Goal: Find specific page/section: Find specific page/section

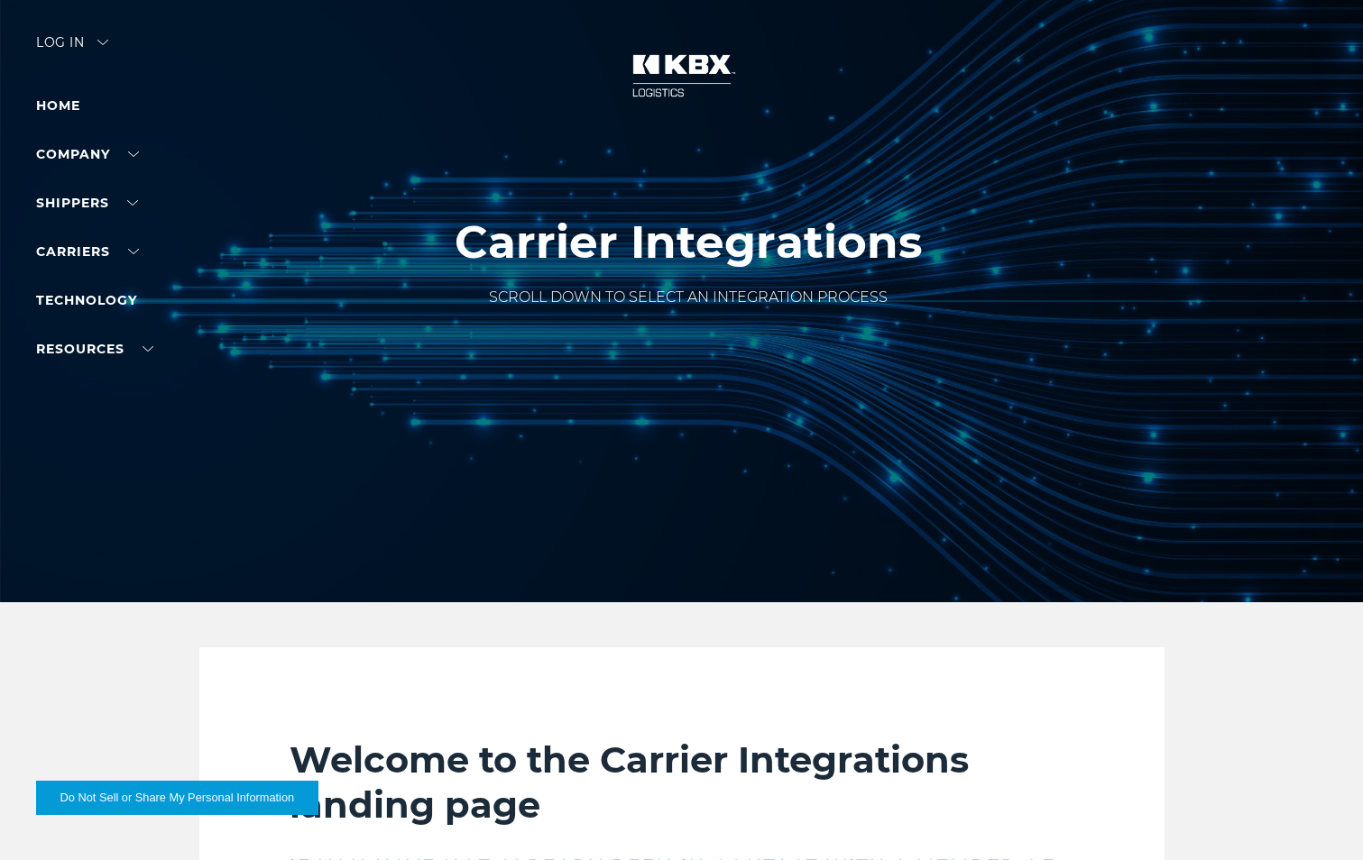
scroll to position [2569, 0]
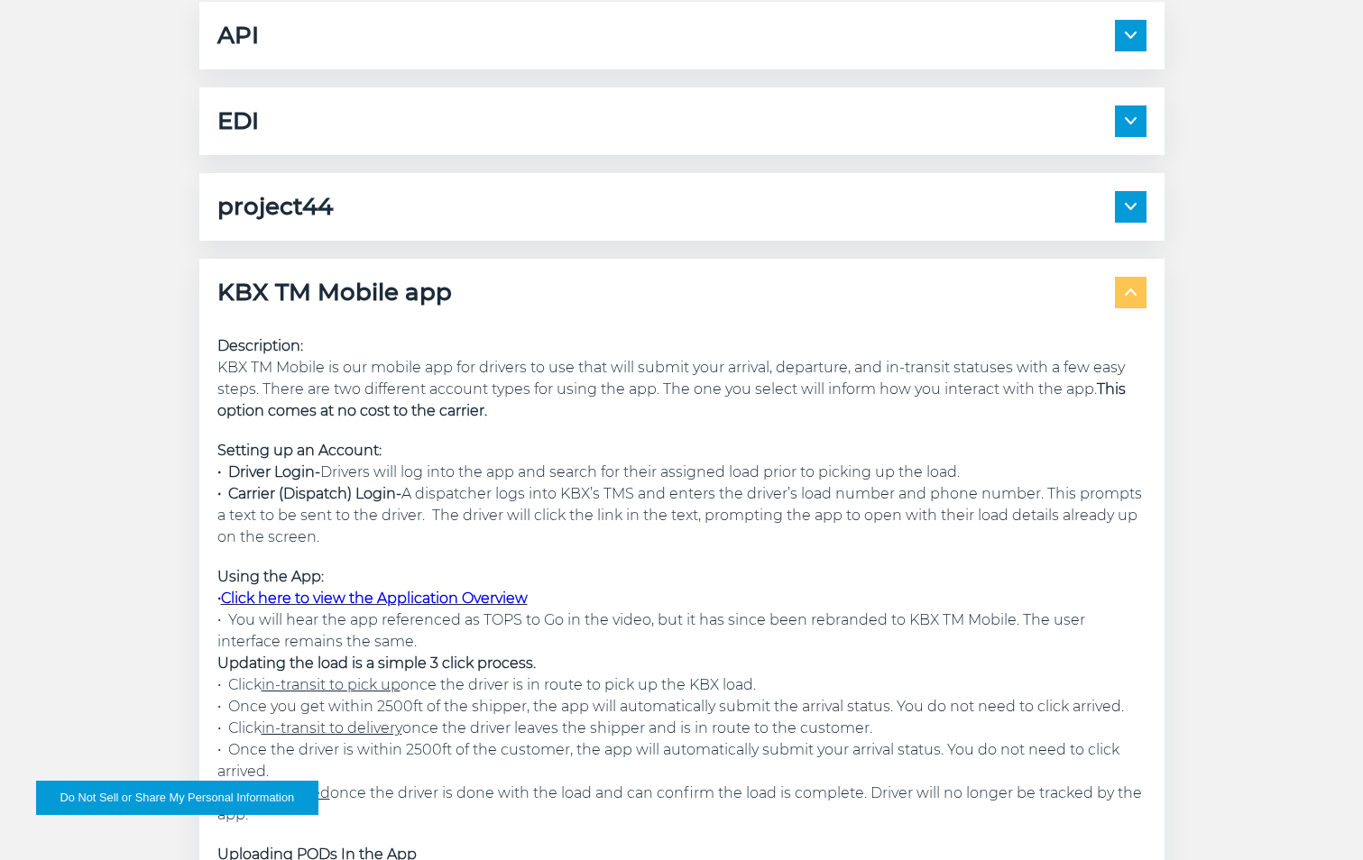
click at [128, 527] on div "API Description: Application Program Interface is a connection that allows your…" at bounding box center [681, 639] width 1363 height 1274
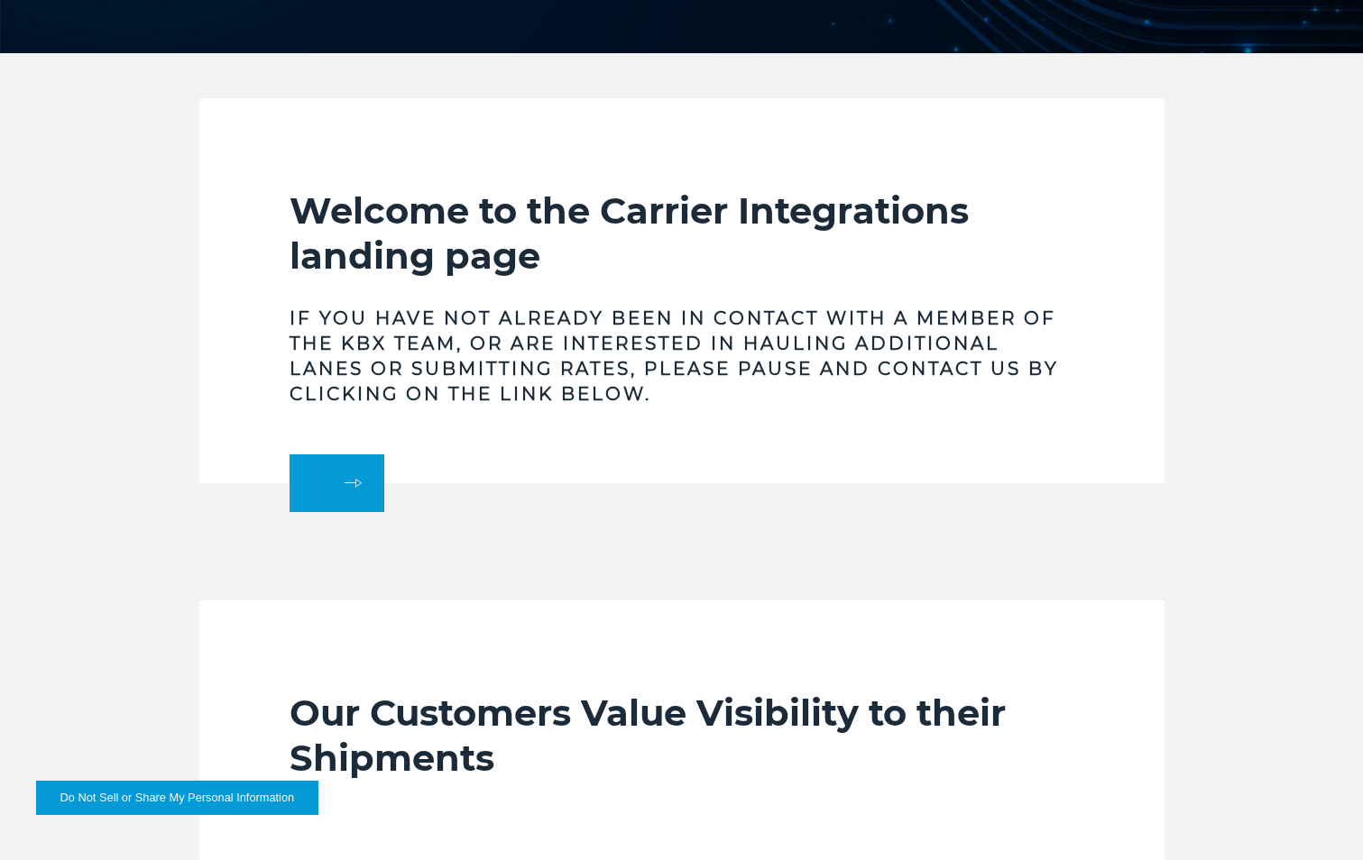
scroll to position [556, 0]
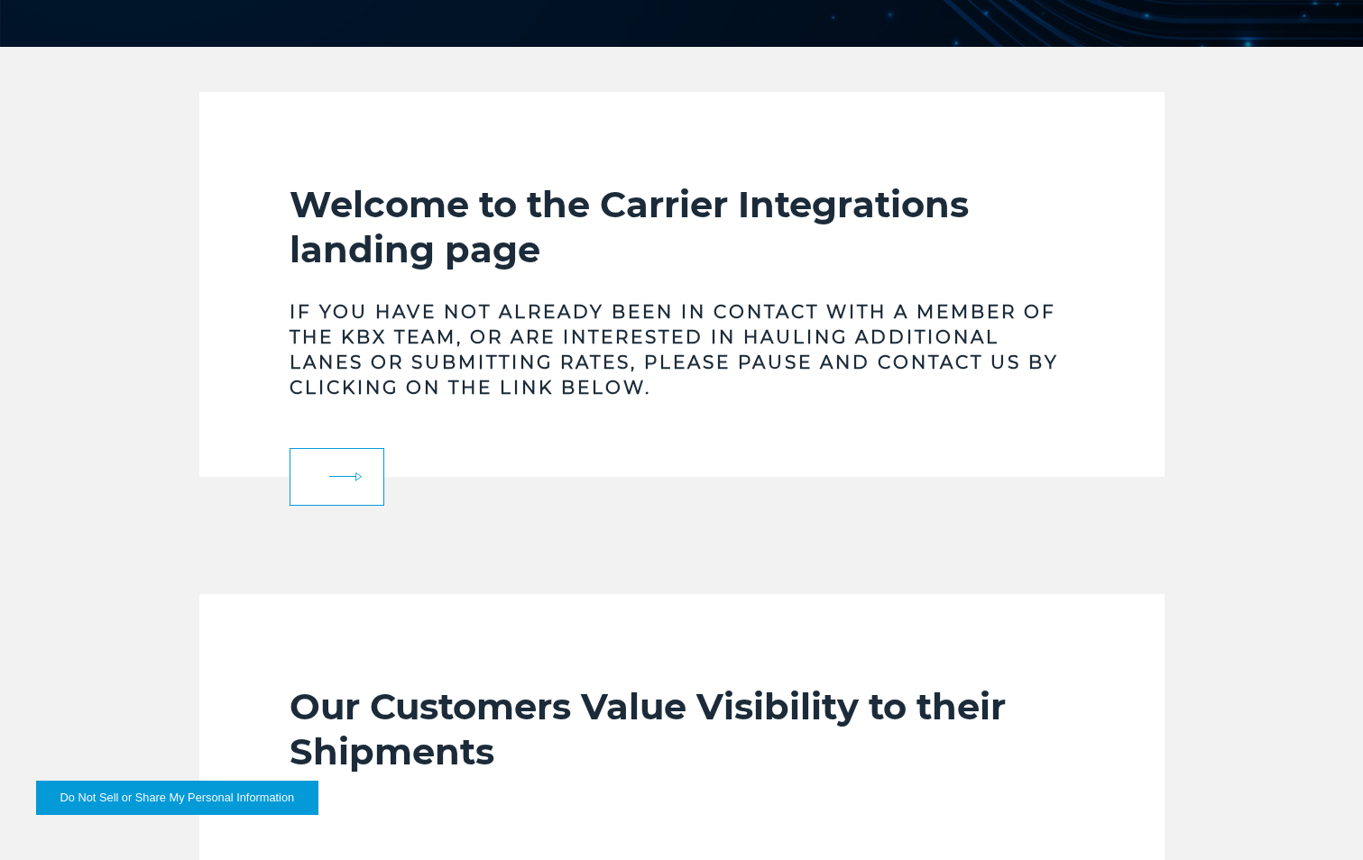
click at [356, 482] on link at bounding box center [336, 477] width 95 height 58
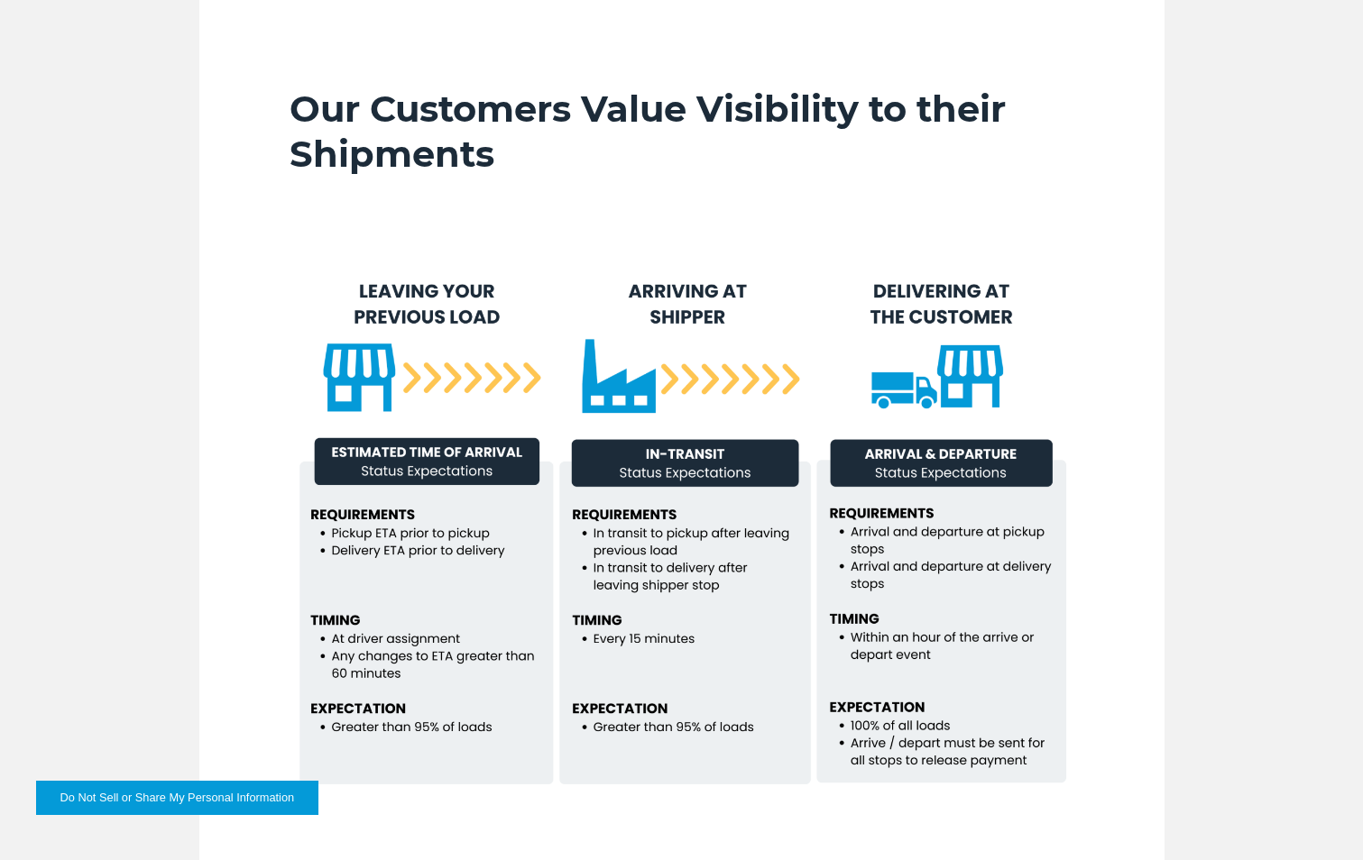
scroll to position [1123, 0]
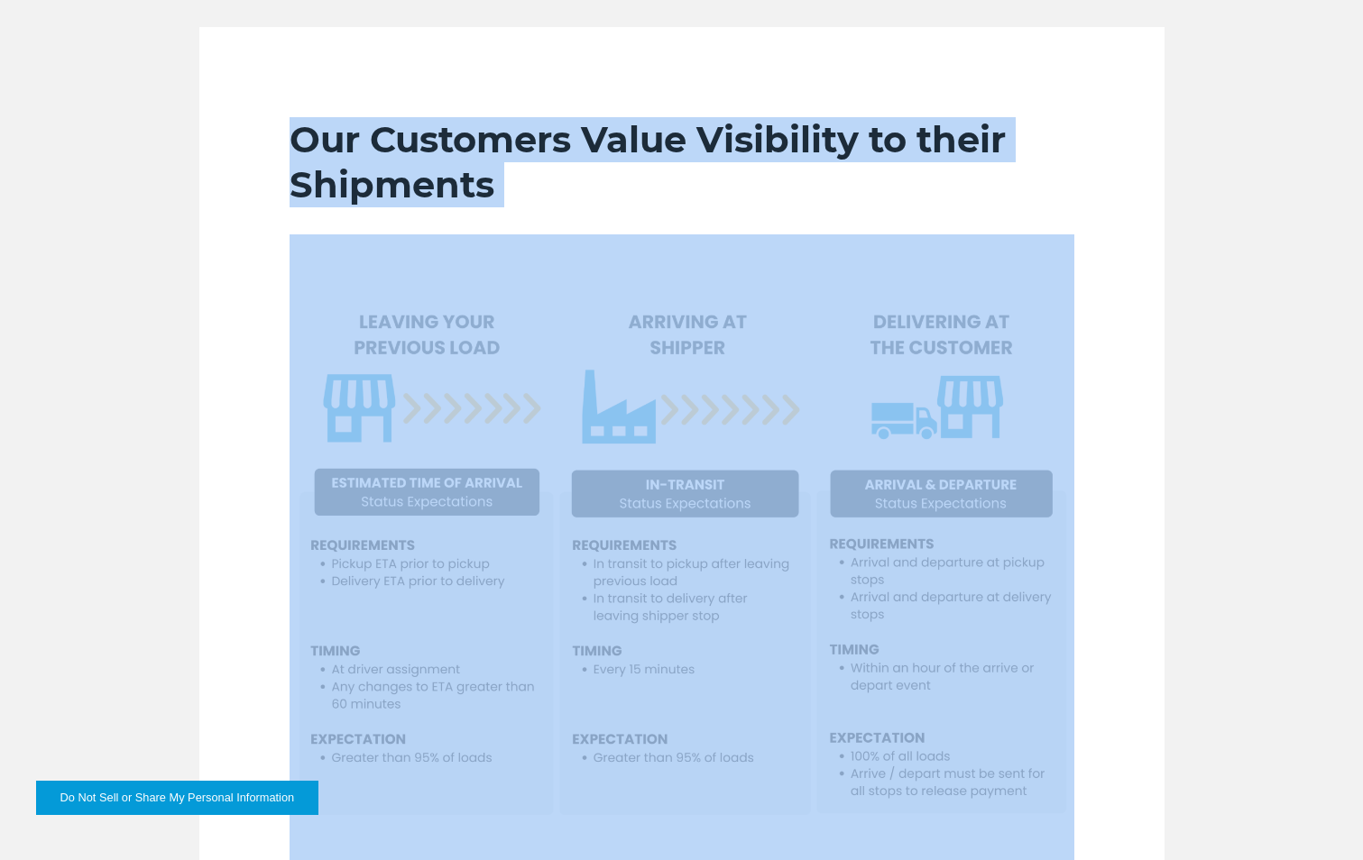
drag, startPoint x: 251, startPoint y: 105, endPoint x: 386, endPoint y: 266, distance: 210.6
click at [386, 266] on section "Our Customers Value Visibility to their Shipments" at bounding box center [681, 496] width 965 height 939
drag, startPoint x: 386, startPoint y: 266, endPoint x: 254, endPoint y: 234, distance: 135.6
click at [254, 234] on section "Our Customers Value Visibility to their Shipments" at bounding box center [681, 496] width 965 height 939
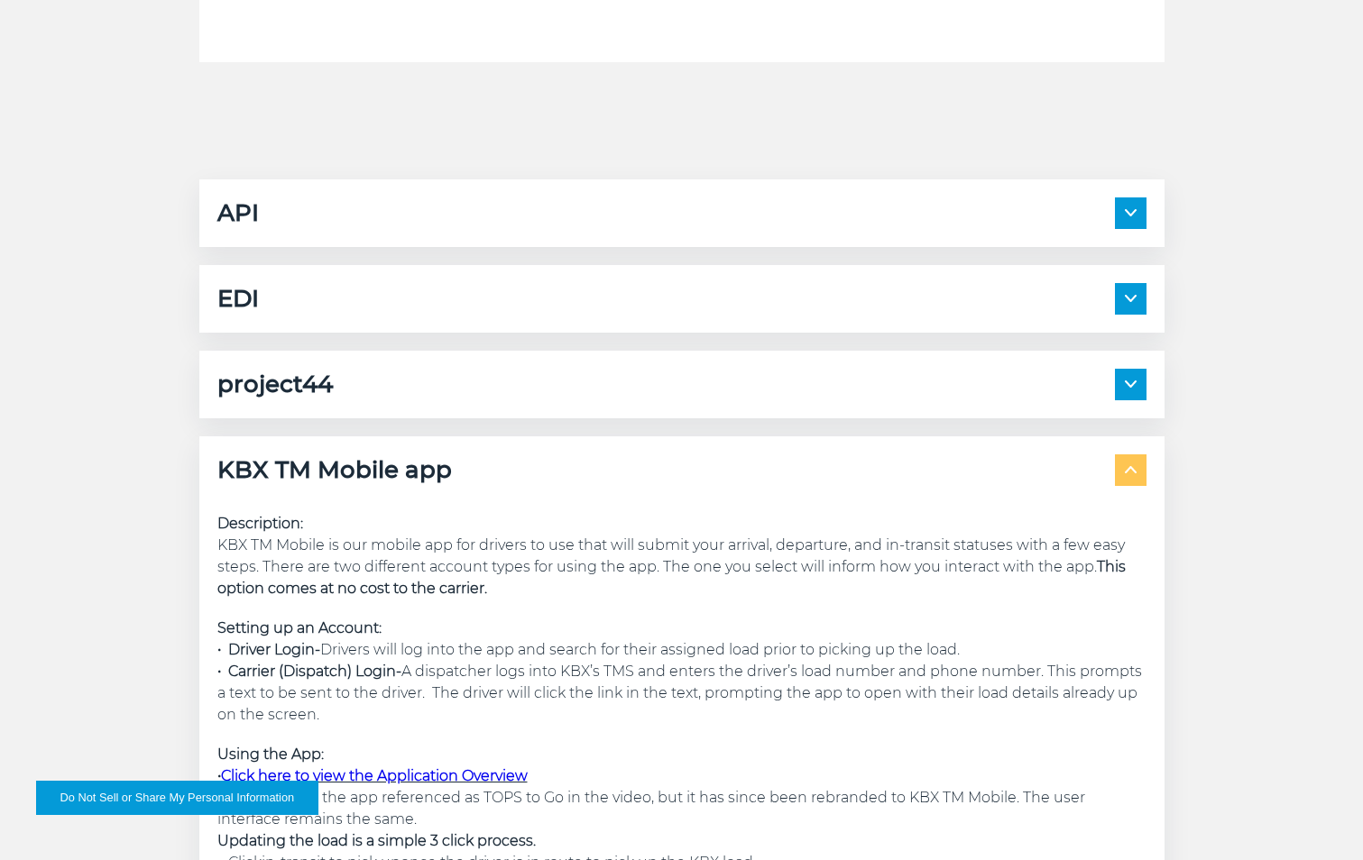
scroll to position [2428, 0]
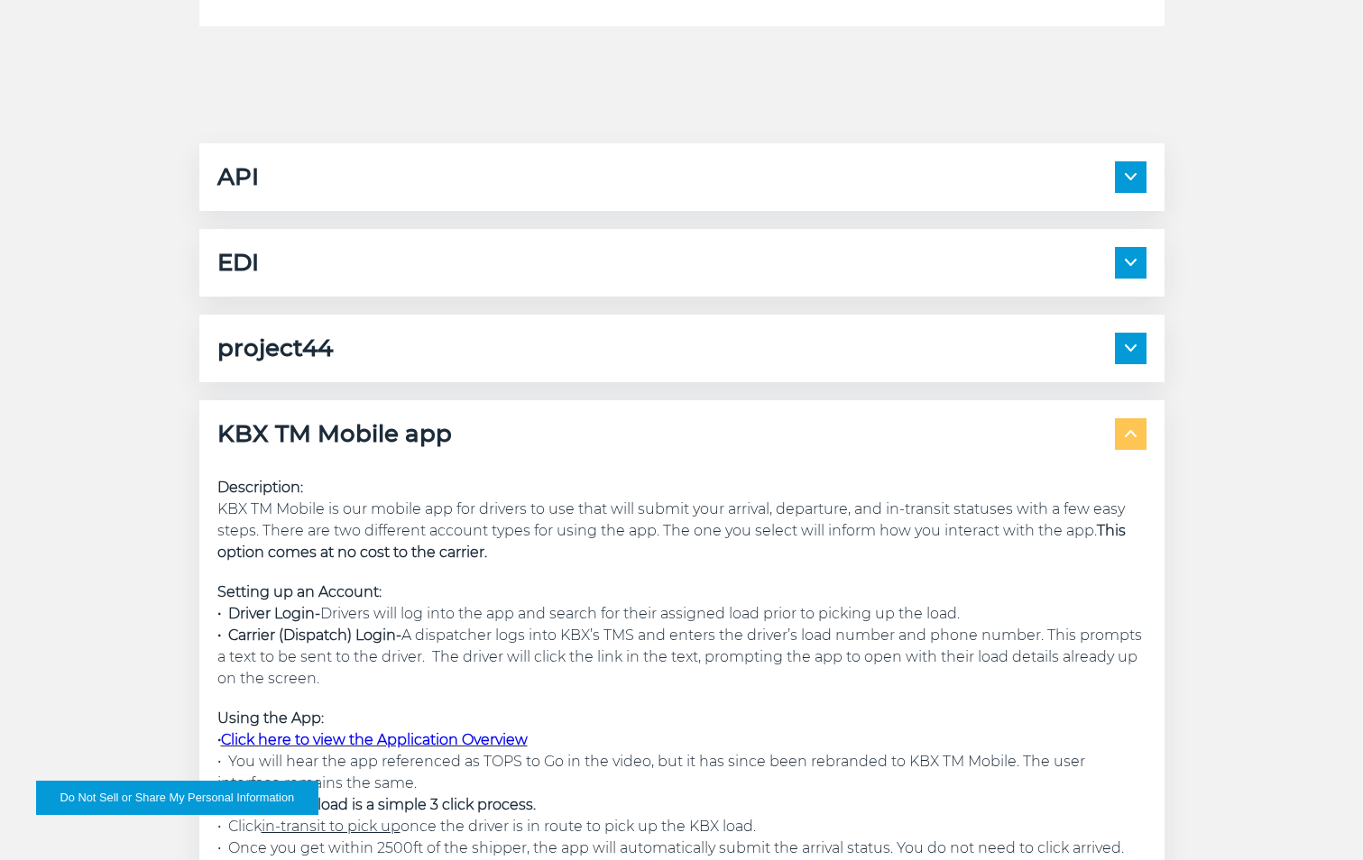
click at [1262, 210] on div "API Description: Application Program Interface is a connection that allows your…" at bounding box center [681, 780] width 1363 height 1274
click at [1043, 78] on div "Welcome to the Carrier Integrations landing page If you have not already been i…" at bounding box center [681, 188] width 1363 height 3936
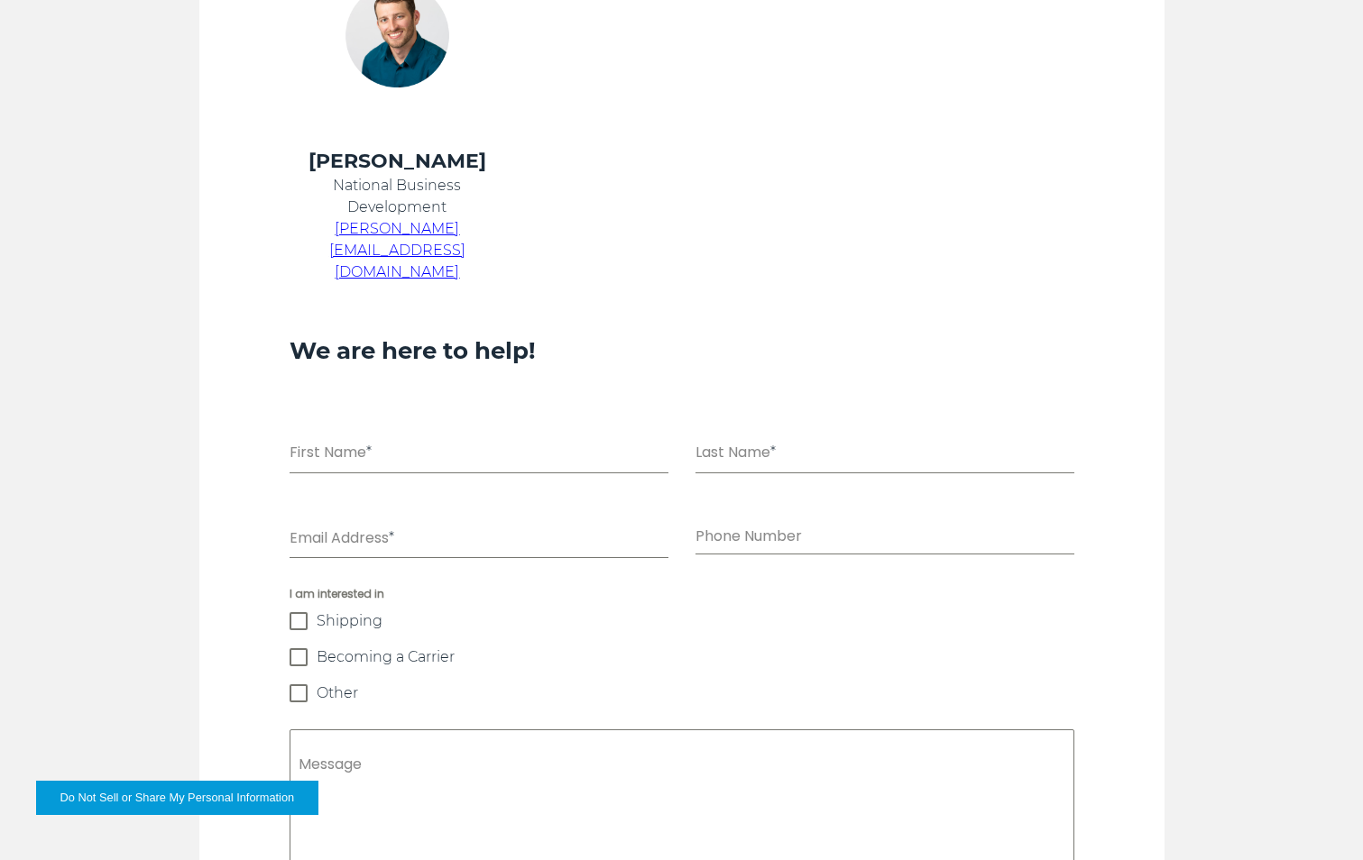
scroll to position [1167, 0]
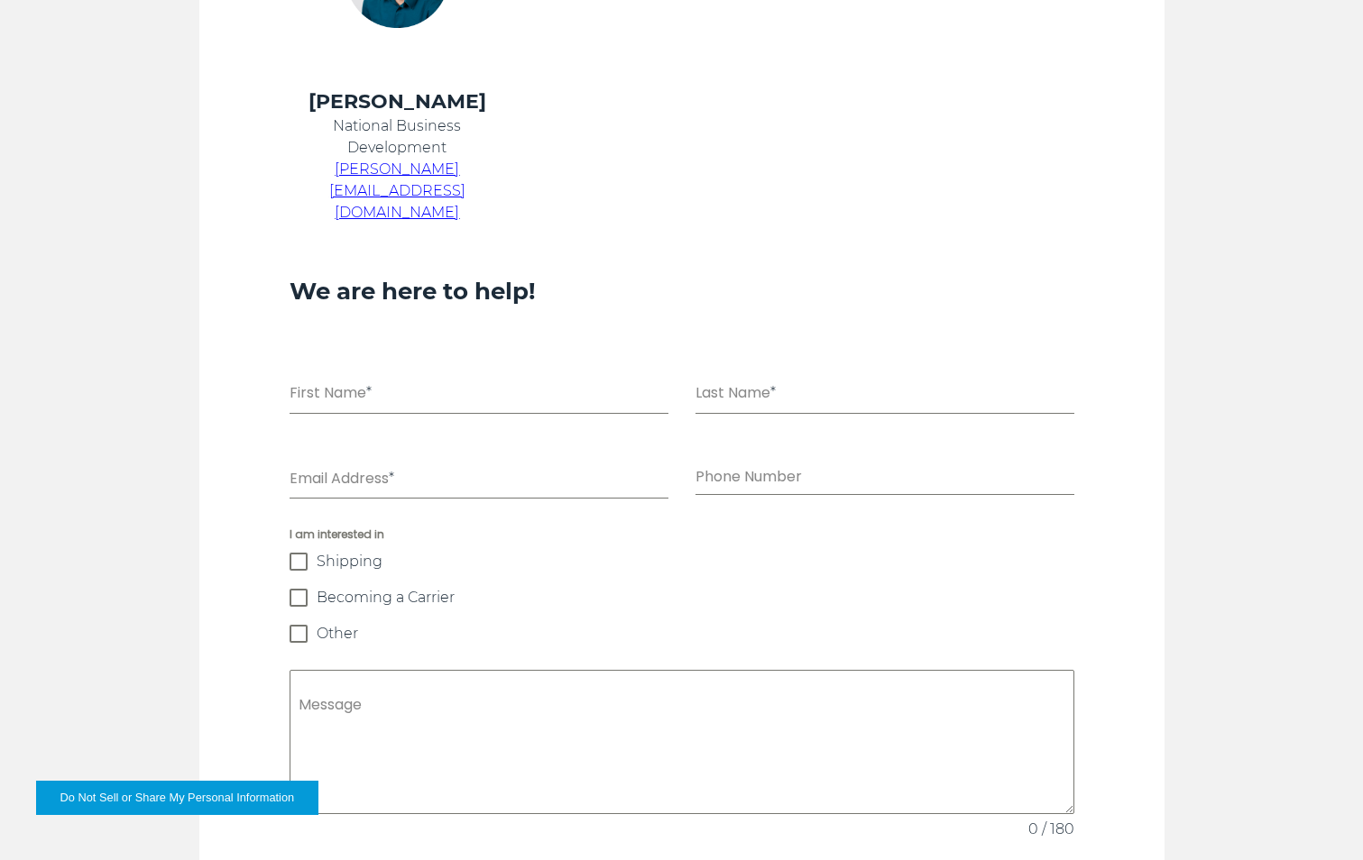
click at [300, 589] on span at bounding box center [298, 598] width 18 height 18
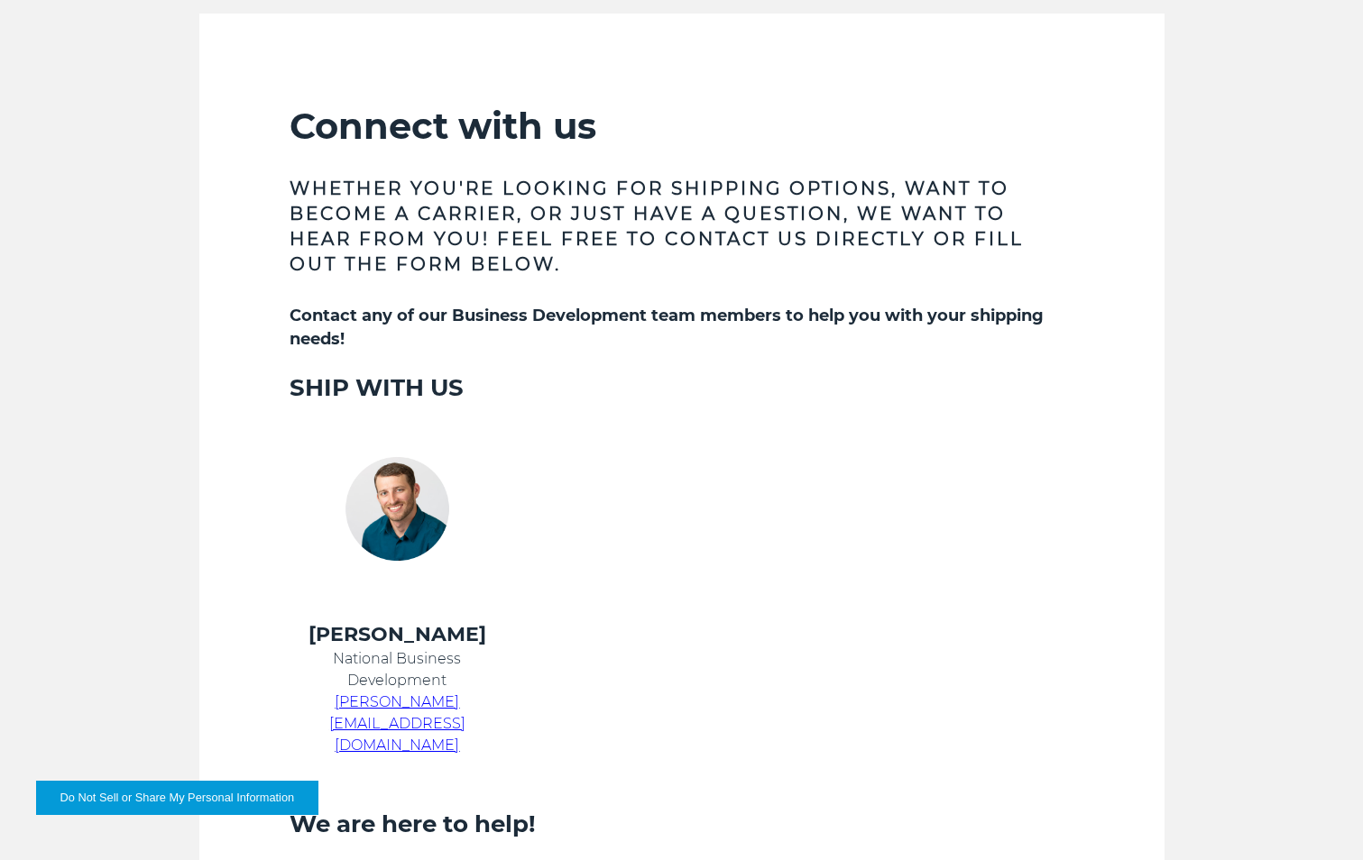
scroll to position [0, 0]
